Goal: Task Accomplishment & Management: Use online tool/utility

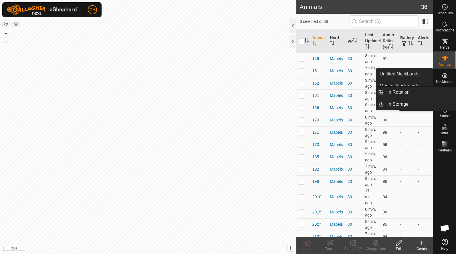
click at [447, 93] on icon at bounding box center [444, 92] width 5 height 5
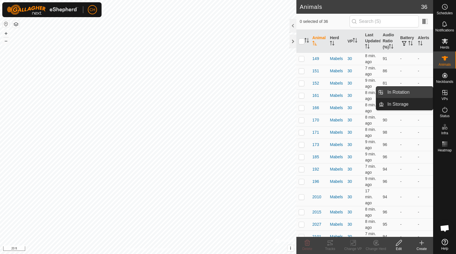
click at [412, 96] on link "In Rotation" at bounding box center [408, 92] width 49 height 11
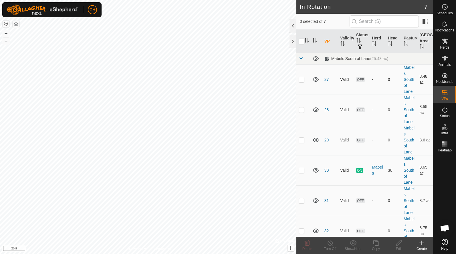
click at [301, 80] on p-checkbox at bounding box center [302, 79] width 6 height 5
checkbox input "true"
click at [302, 111] on p-checkbox at bounding box center [302, 110] width 6 height 5
checkbox input "true"
click at [304, 143] on td at bounding box center [303, 140] width 14 height 30
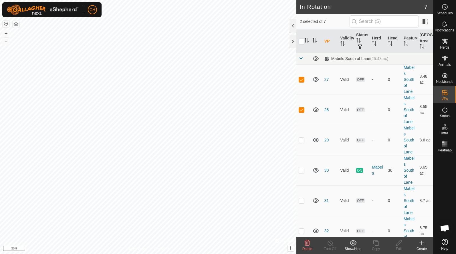
checkbox input "true"
click at [308, 241] on icon at bounding box center [307, 243] width 5 height 6
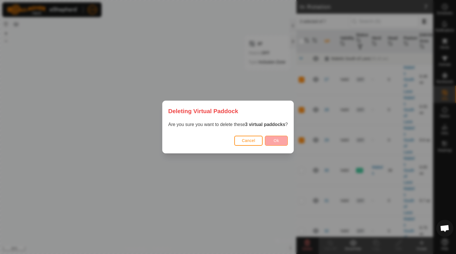
click at [271, 138] on button "Ok" at bounding box center [276, 141] width 23 height 10
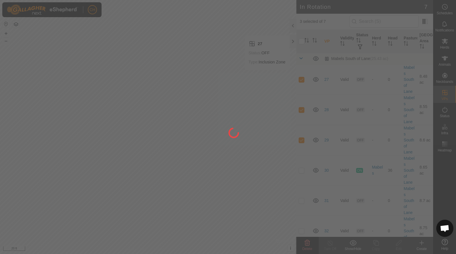
checkbox input "false"
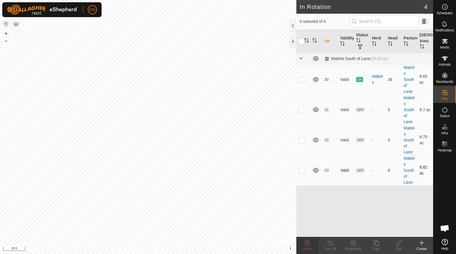
click at [303, 173] on td at bounding box center [303, 170] width 14 height 30
checkbox input "true"
click at [378, 243] on icon at bounding box center [376, 243] width 7 height 7
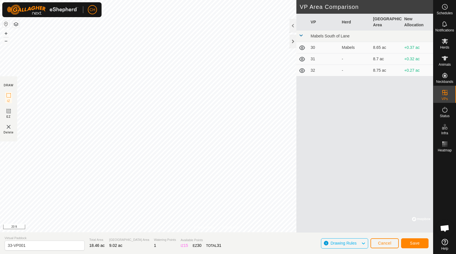
click at [385, 246] on button "Cancel" at bounding box center [384, 244] width 28 height 10
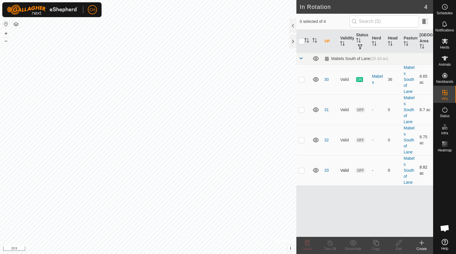
click at [302, 169] on p-checkbox at bounding box center [302, 170] width 6 height 5
checkbox input "true"
click at [379, 247] on div "Copy" at bounding box center [375, 249] width 23 height 5
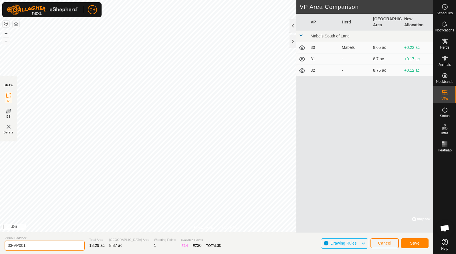
drag, startPoint x: 35, startPoint y: 247, endPoint x: -9, endPoint y: 244, distance: 43.9
click at [0, 244] on html "CH Schedules Notifications Herds Animals Neckbands VPs Status Infra Heatmap Hel…" at bounding box center [228, 127] width 456 height 254
type input "34"
click at [418, 247] on button "Save" at bounding box center [414, 244] width 27 height 10
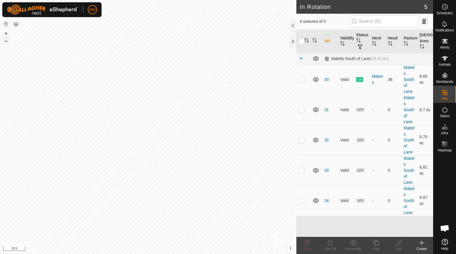
click at [7, 41] on button "–" at bounding box center [6, 40] width 7 height 7
click at [301, 203] on p-checkbox at bounding box center [302, 201] width 6 height 5
checkbox input "true"
click at [373, 243] on icon at bounding box center [376, 243] width 6 height 6
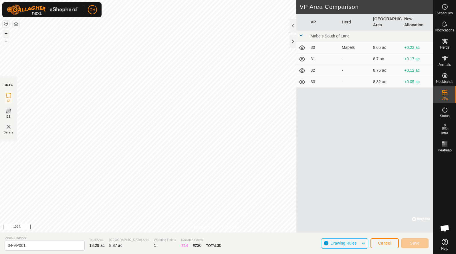
click at [5, 31] on button "+" at bounding box center [6, 33] width 7 height 7
drag, startPoint x: 35, startPoint y: 243, endPoint x: -5, endPoint y: 242, distance: 39.5
click at [0, 242] on html "CH Schedules Notifications Herds Animals Neckbands VPs Status Infra Heatmap Hel…" at bounding box center [228, 127] width 456 height 254
drag, startPoint x: 48, startPoint y: 248, endPoint x: -10, endPoint y: 243, distance: 58.3
click at [0, 243] on html "CH Schedules Notifications Herds Animals Neckbands VPs Status Infra Heatmap Hel…" at bounding box center [228, 127] width 456 height 254
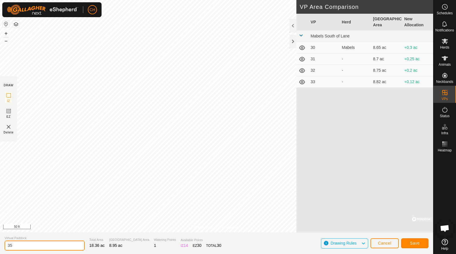
type input "35"
click at [422, 242] on button "Save" at bounding box center [414, 244] width 27 height 10
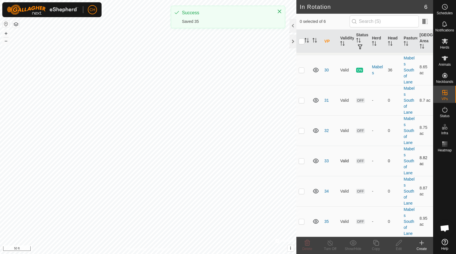
scroll to position [10, 0]
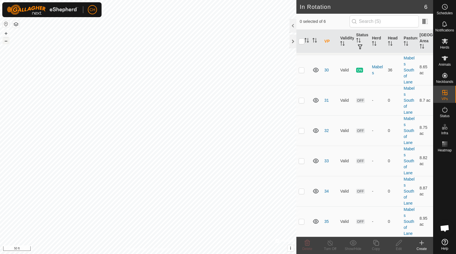
click at [6, 42] on button "–" at bounding box center [6, 40] width 7 height 7
click at [6, 33] on button "+" at bounding box center [6, 33] width 7 height 7
